Goal: Contribute content

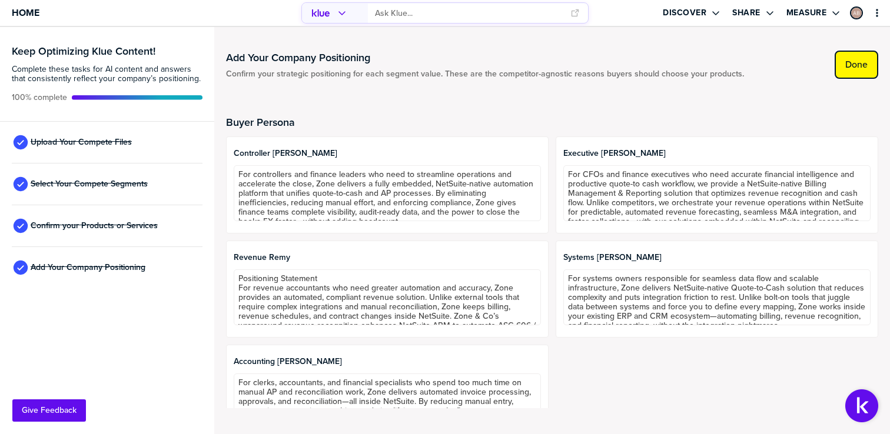
click at [856, 69] on label "Done" at bounding box center [856, 65] width 22 height 12
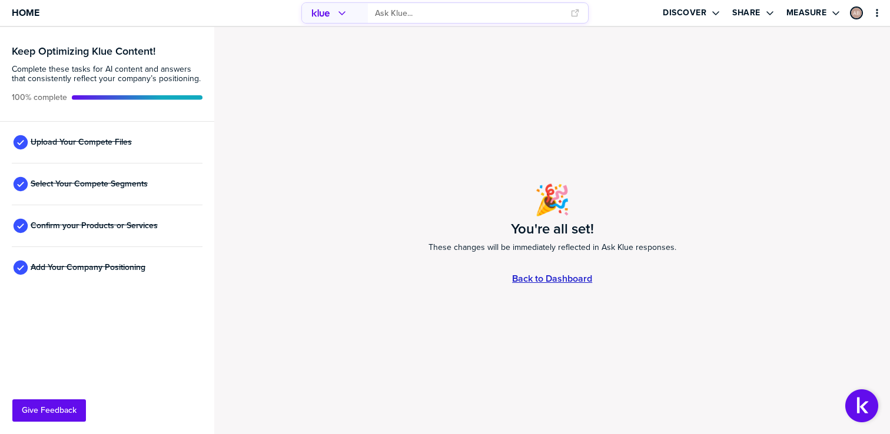
click at [543, 280] on link "Back to Dashboard" at bounding box center [552, 279] width 80 height 10
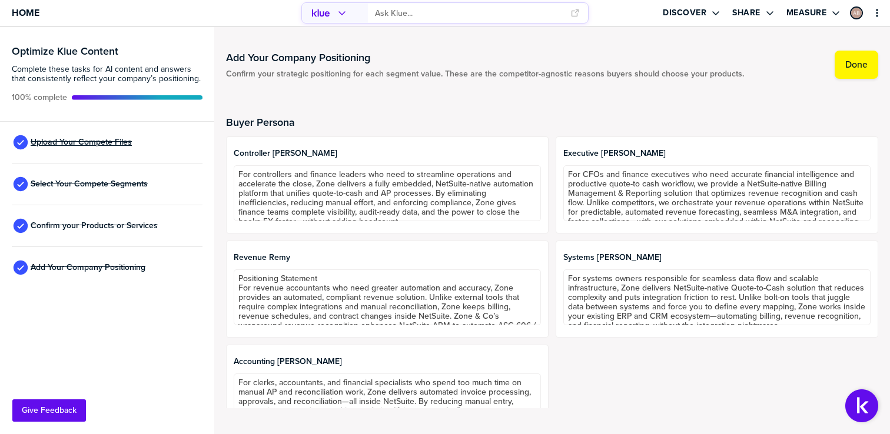
click at [104, 139] on span "Upload Your Compete Files" at bounding box center [81, 142] width 101 height 9
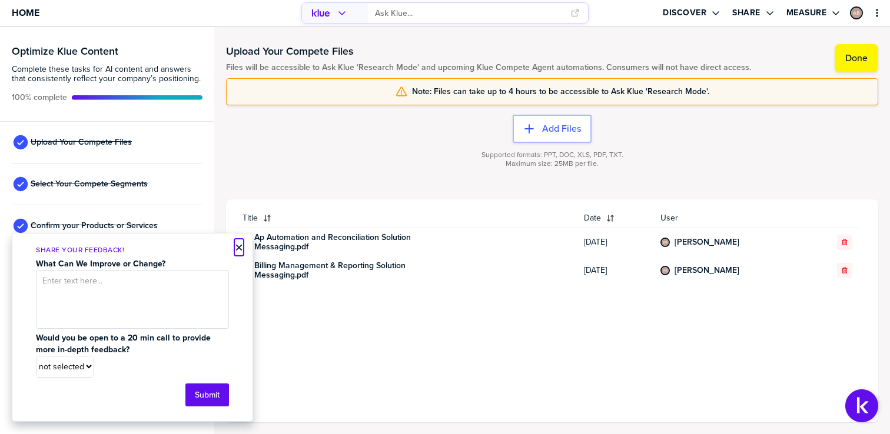
click at [242, 248] on button "×" at bounding box center [239, 248] width 8 height 14
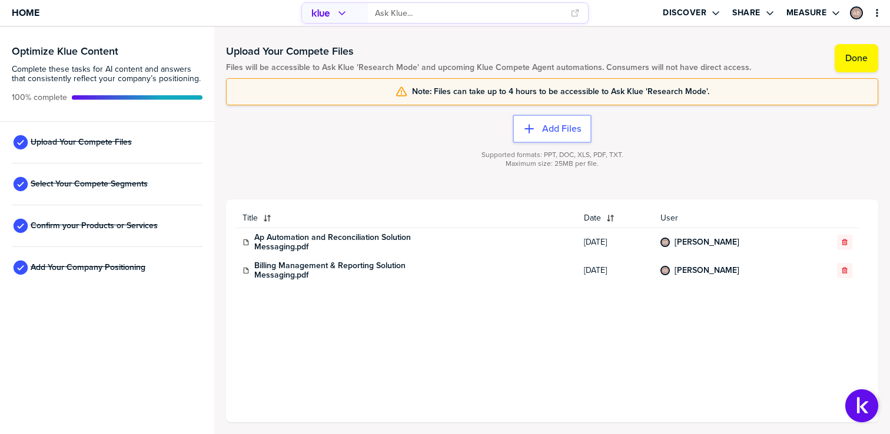
click at [345, 155] on div "Supported formats: PPT, DOC, XLS, PDF, TXT. Maximum size: 25MB per file." at bounding box center [552, 166] width 652 height 47
click at [546, 136] on button "Add Files" at bounding box center [552, 129] width 79 height 28
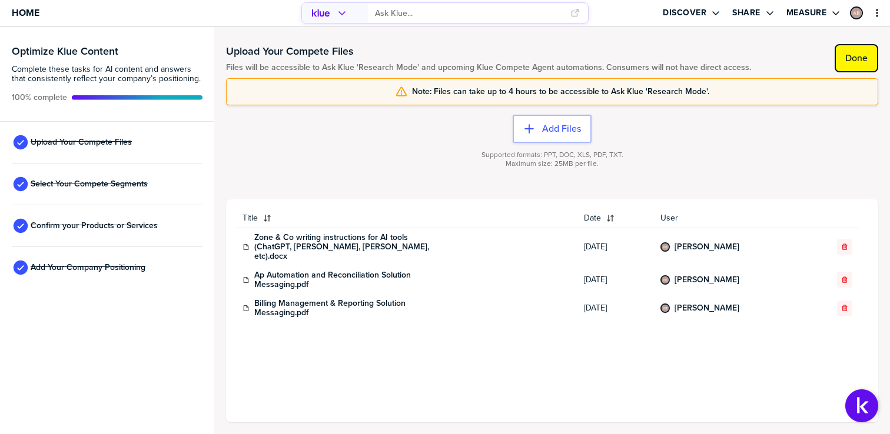
click at [865, 55] on label "Done" at bounding box center [856, 58] width 22 height 12
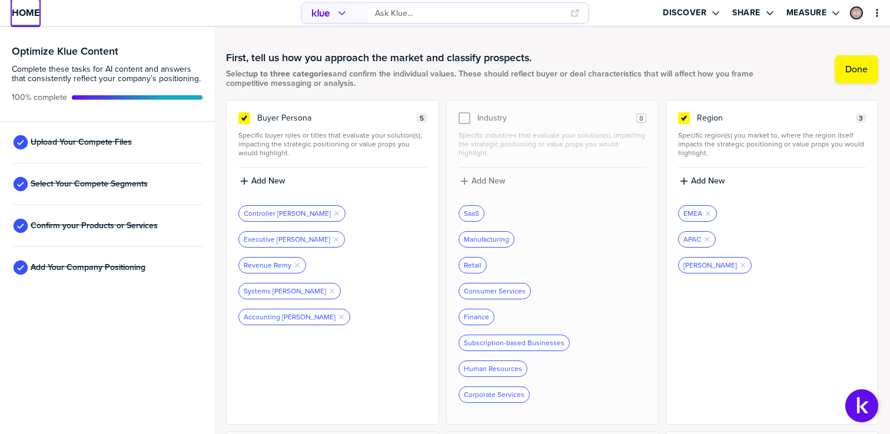
click at [17, 12] on span "Home" at bounding box center [26, 13] width 28 height 10
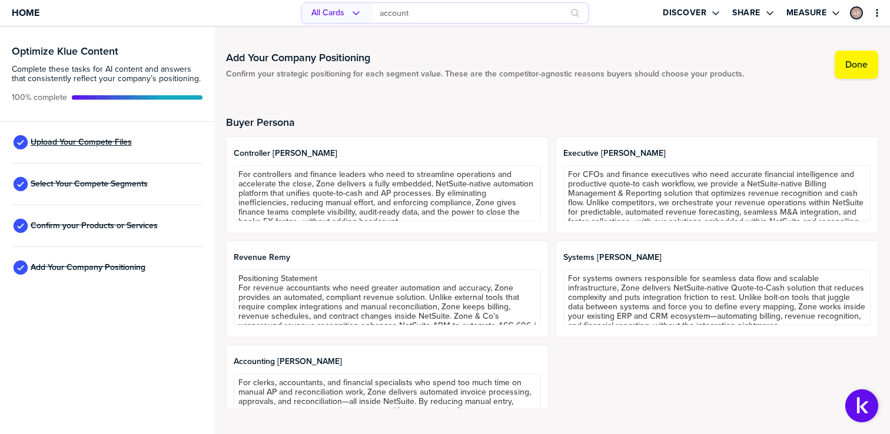
click at [92, 142] on span "Upload Your Compete Files" at bounding box center [81, 142] width 101 height 9
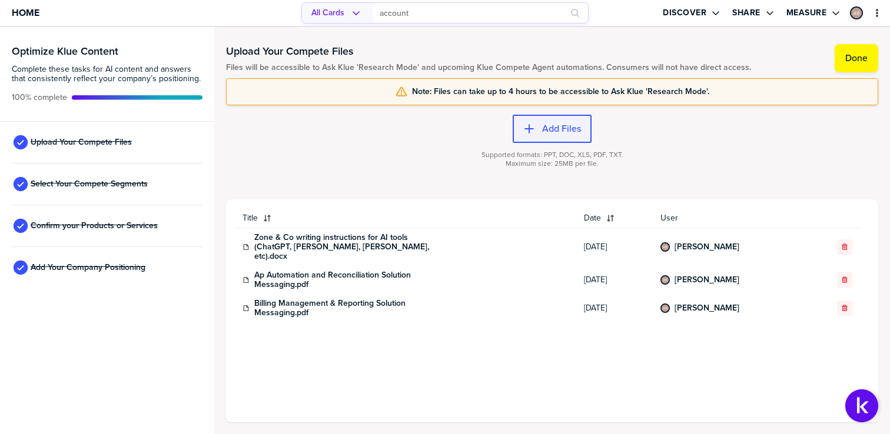
click at [560, 124] on label "Add Files" at bounding box center [561, 129] width 39 height 12
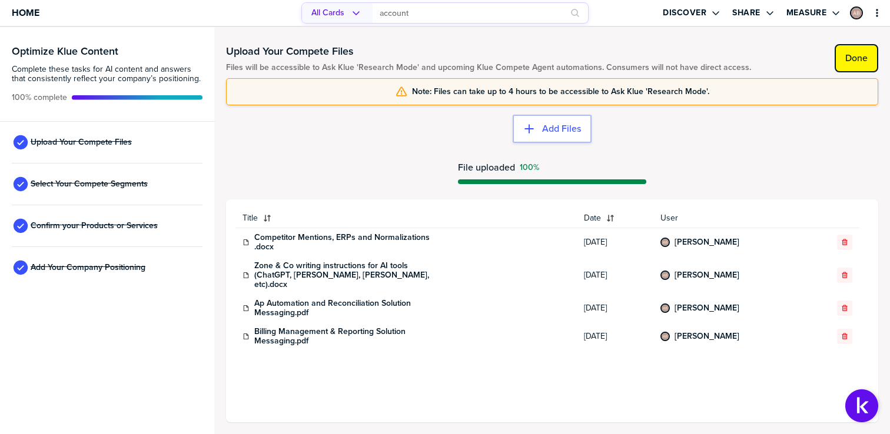
click at [861, 62] on label "Done" at bounding box center [856, 58] width 22 height 12
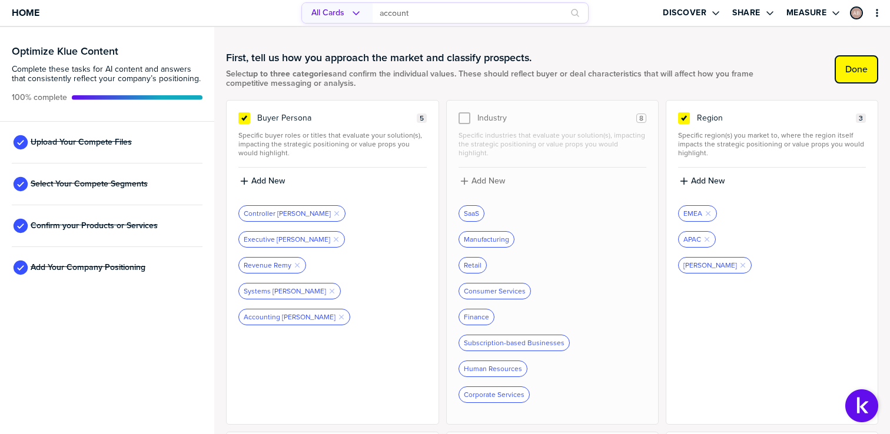
click at [835, 77] on button "Done" at bounding box center [857, 69] width 44 height 28
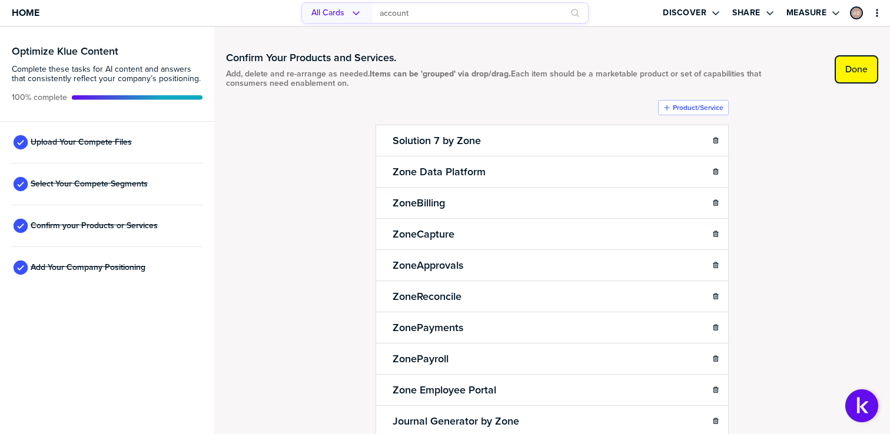
click at [846, 65] on label "Done" at bounding box center [856, 70] width 22 height 12
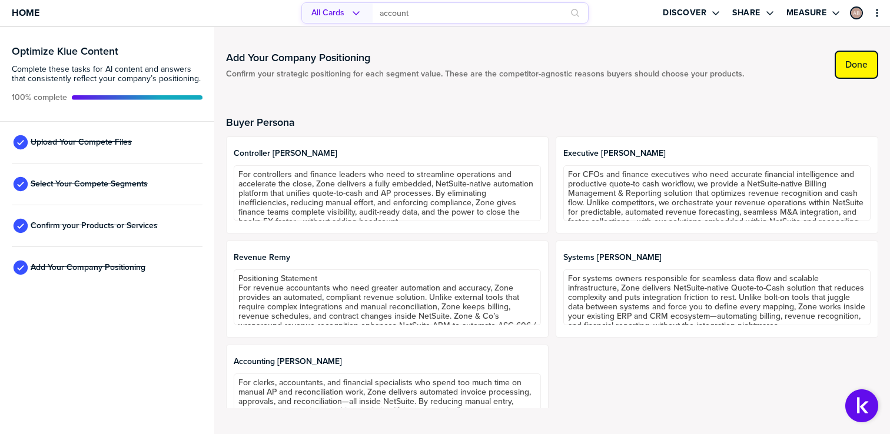
click at [844, 64] on button "Done" at bounding box center [857, 65] width 44 height 28
